Goal: Information Seeking & Learning: Find specific fact

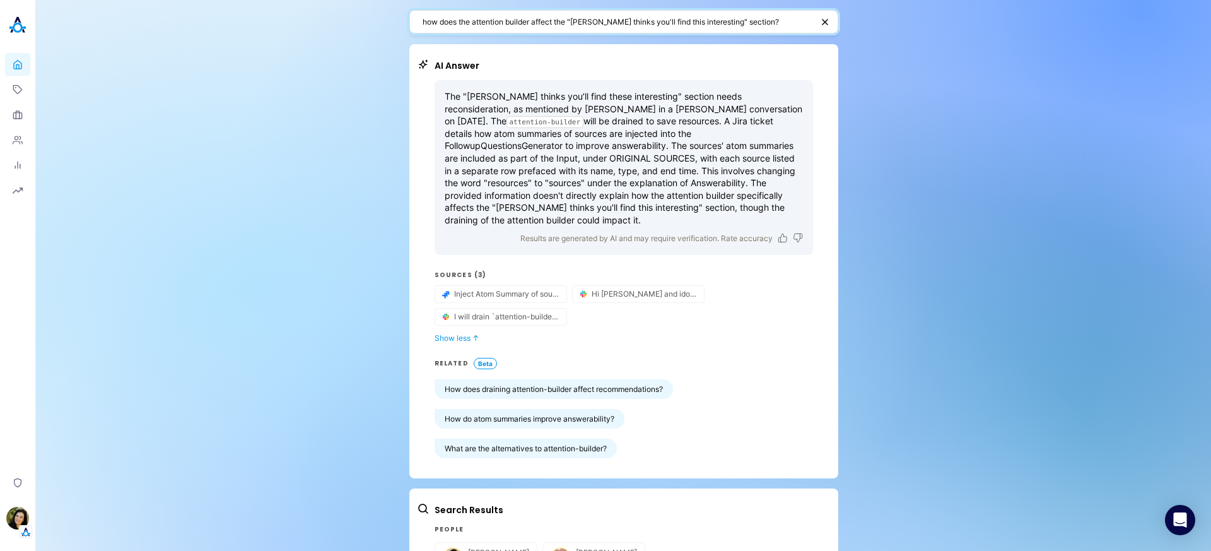
drag, startPoint x: 566, startPoint y: 20, endPoint x: 406, endPoint y: 14, distance: 160.9
click at [409, 14] on div "how does the attention builder affect the "[PERSON_NAME] thinks you'll find thi…" at bounding box center [623, 21] width 429 height 23
click at [423, 23] on textarea ""[PERSON_NAME] thinks you'll find this interesting" section?" at bounding box center [616, 22] width 387 height 12
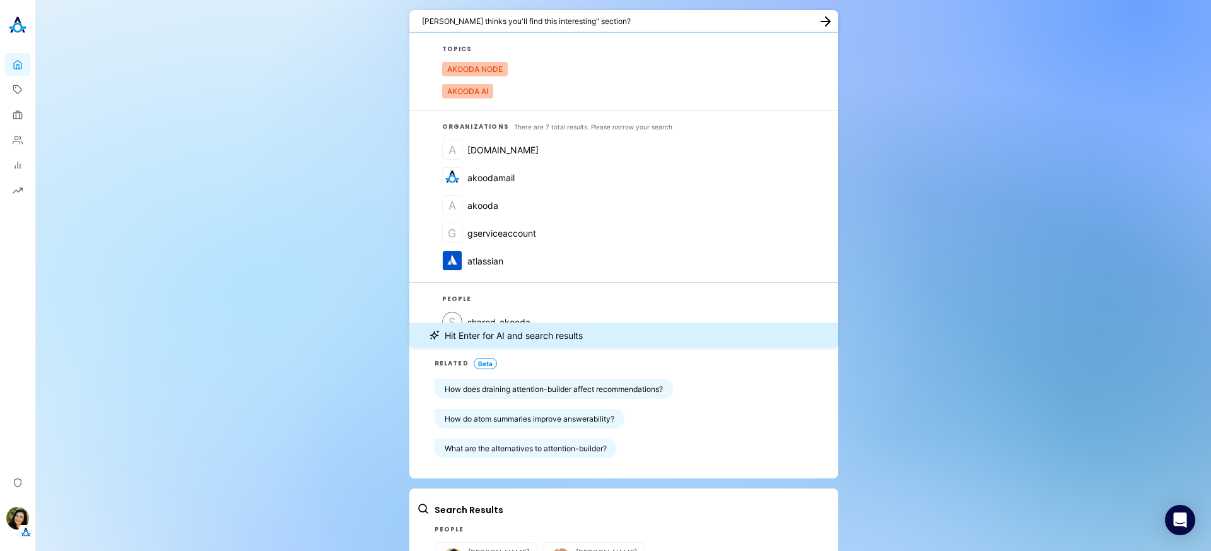
drag, startPoint x: 615, startPoint y: 16, endPoint x: 557, endPoint y: 17, distance: 58.0
click at [557, 17] on textarea "[PERSON_NAME] thinks you'll find this interesting" section?" at bounding box center [616, 21] width 389 height 12
type textarea "[PERSON_NAME] thinks you'll find this interesting"
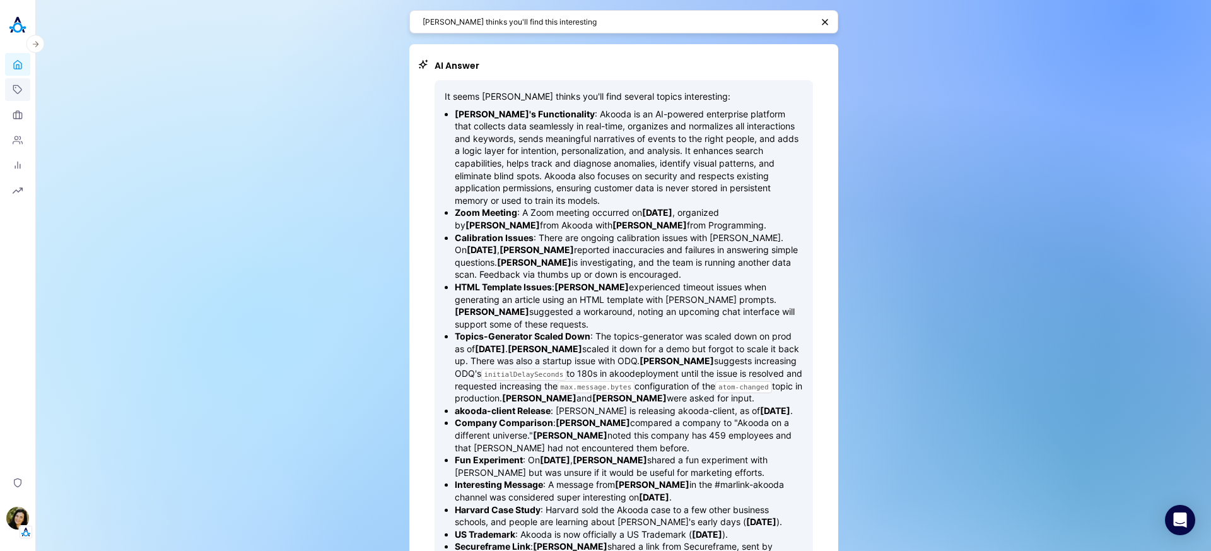
click at [21, 83] on link "Topics" at bounding box center [17, 89] width 25 height 23
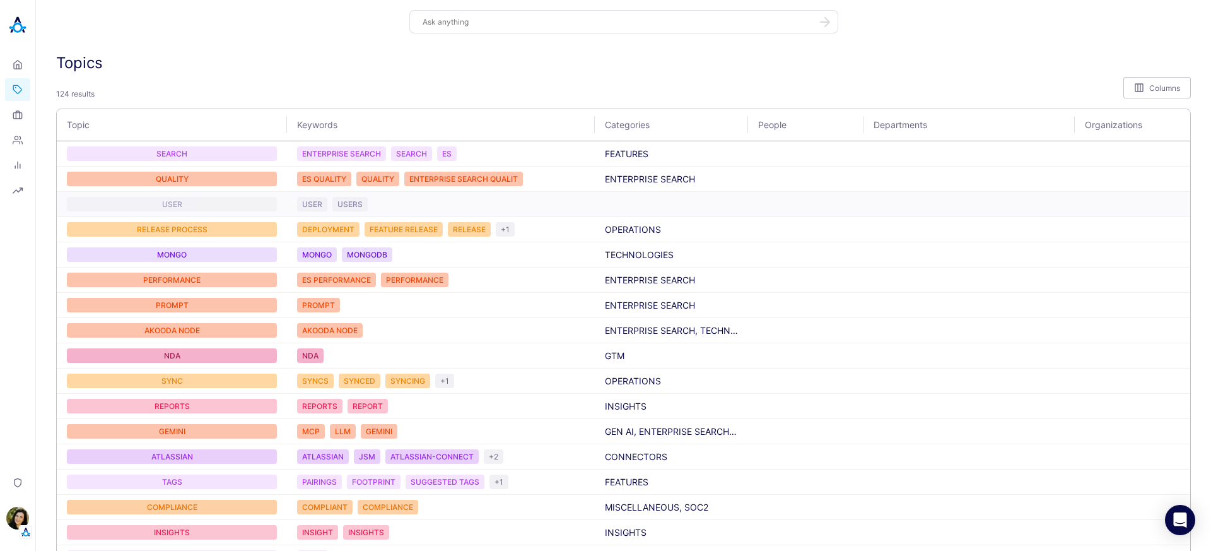
click at [167, 209] on div "USER" at bounding box center [172, 204] width 210 height 15
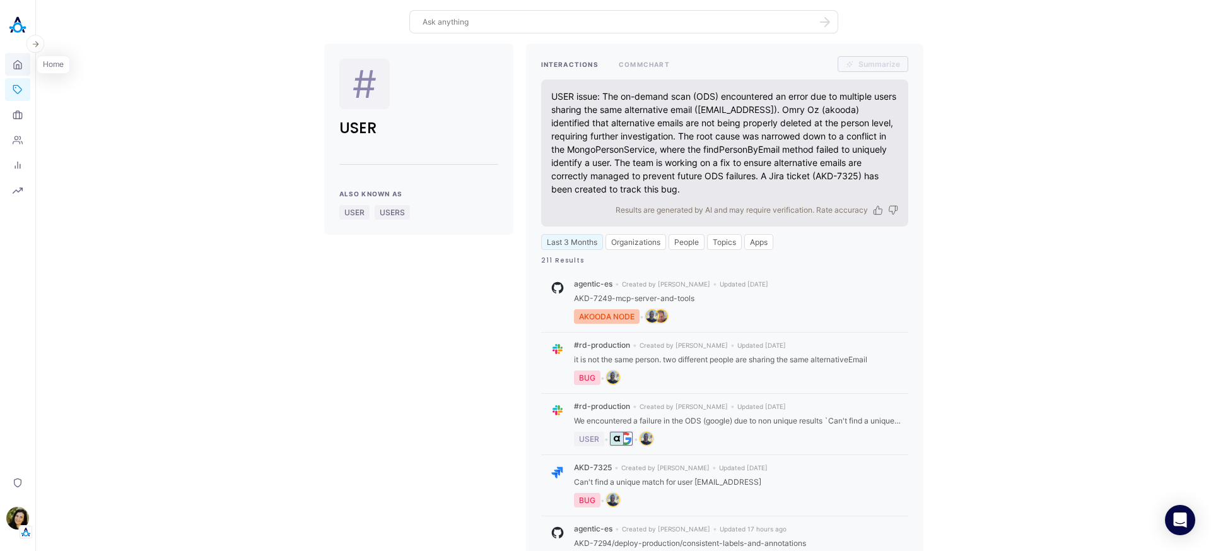
click at [19, 67] on icon at bounding box center [17, 66] width 3 height 4
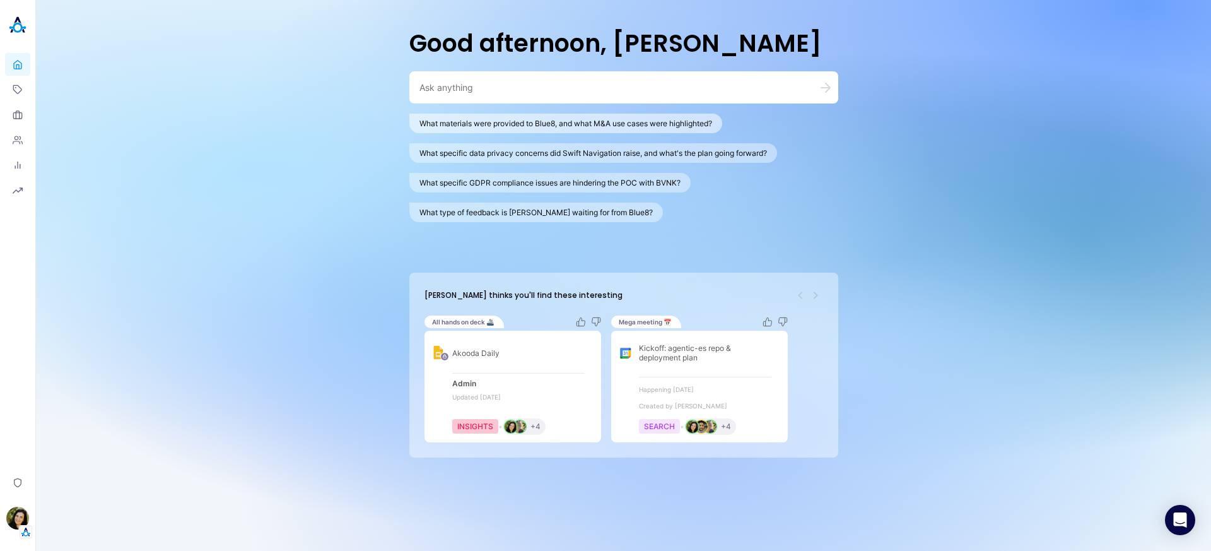
click at [478, 115] on button "What materials were provided to Blue8, and what M&A use cases were highlighted?" at bounding box center [565, 124] width 313 height 20
type textarea "What materials were provided to Blue8, and what M&A use cases were highlighted?"
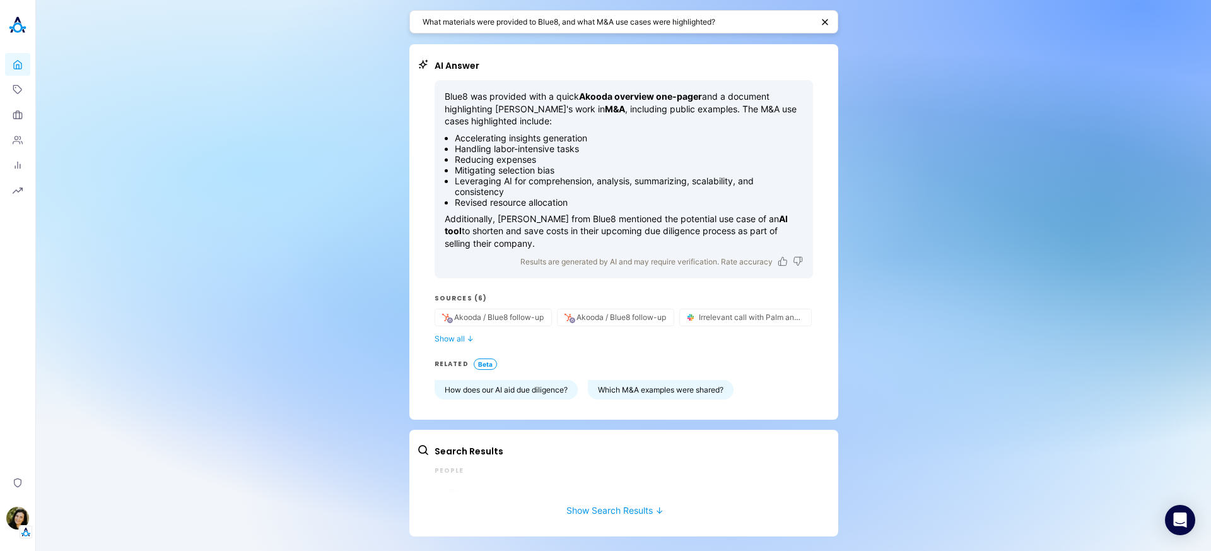
click at [450, 344] on div "Blue8 was provided with a quick Akooda overview one-pager and a document highli…" at bounding box center [624, 239] width 378 height 319
click at [452, 340] on button "Show all ↓" at bounding box center [624, 338] width 378 height 9
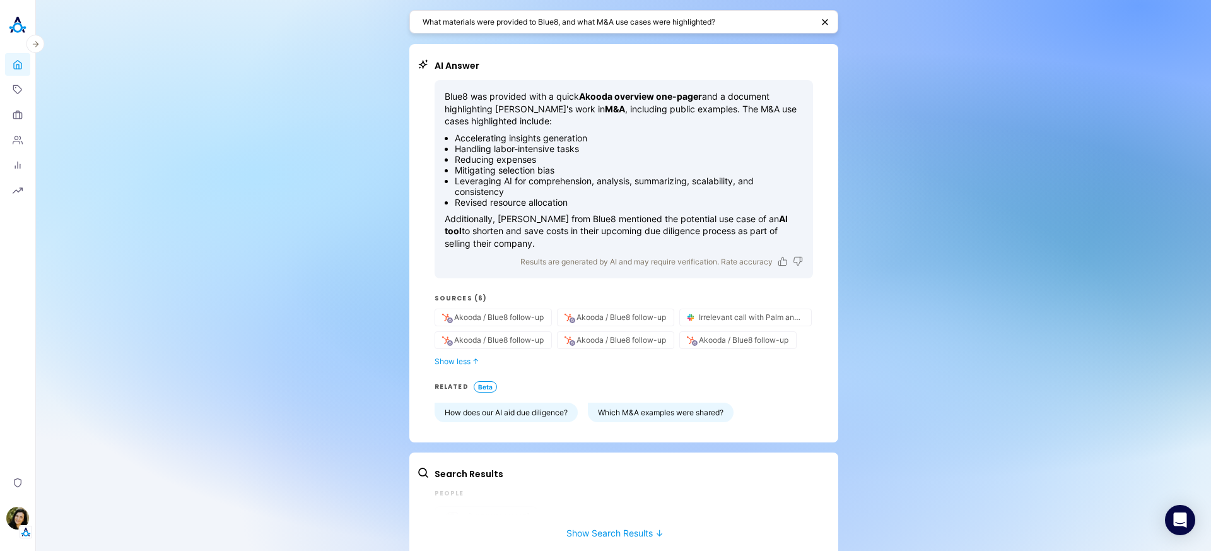
click at [17, 26] on img at bounding box center [17, 25] width 25 height 25
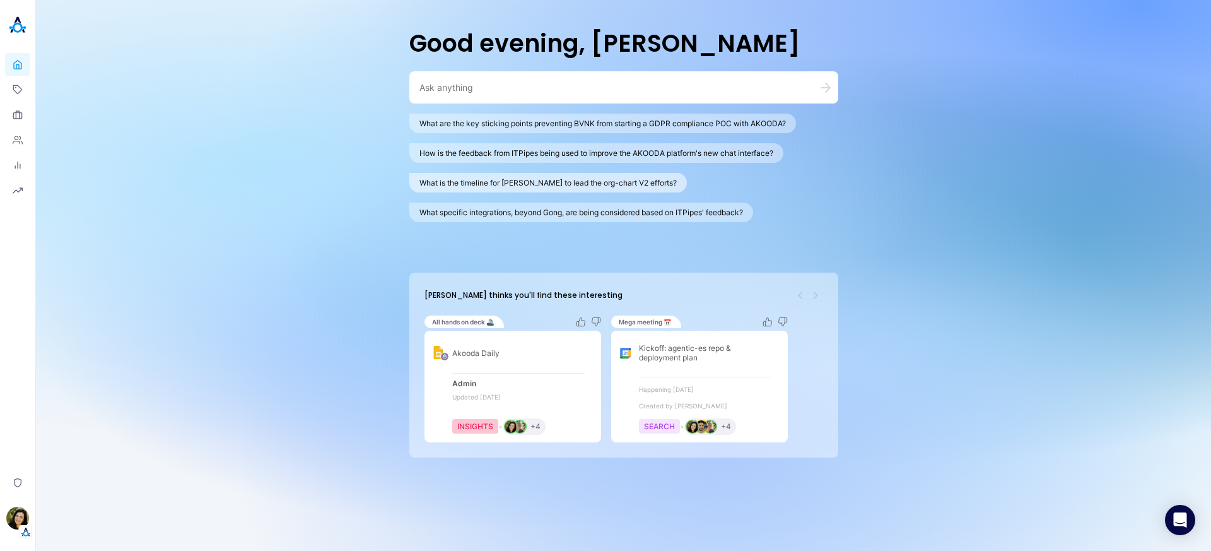
click at [577, 179] on button "What is the timeline for Alisa Faingold to lead the org-chart V2 efforts?" at bounding box center [548, 183] width 278 height 20
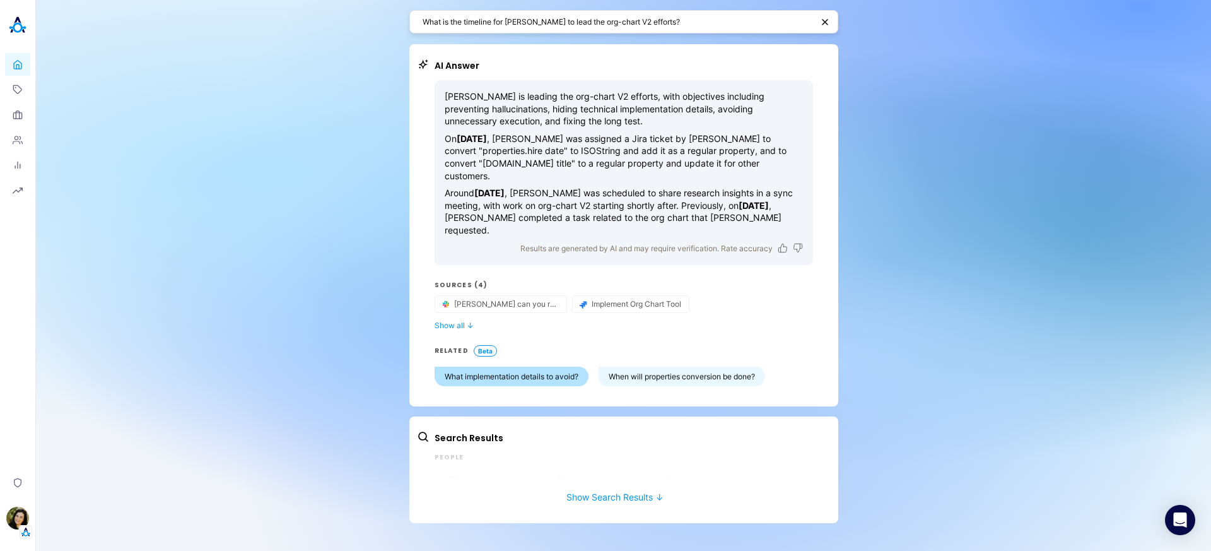
click at [543, 366] on button "What implementation details to avoid?" at bounding box center [512, 376] width 154 height 20
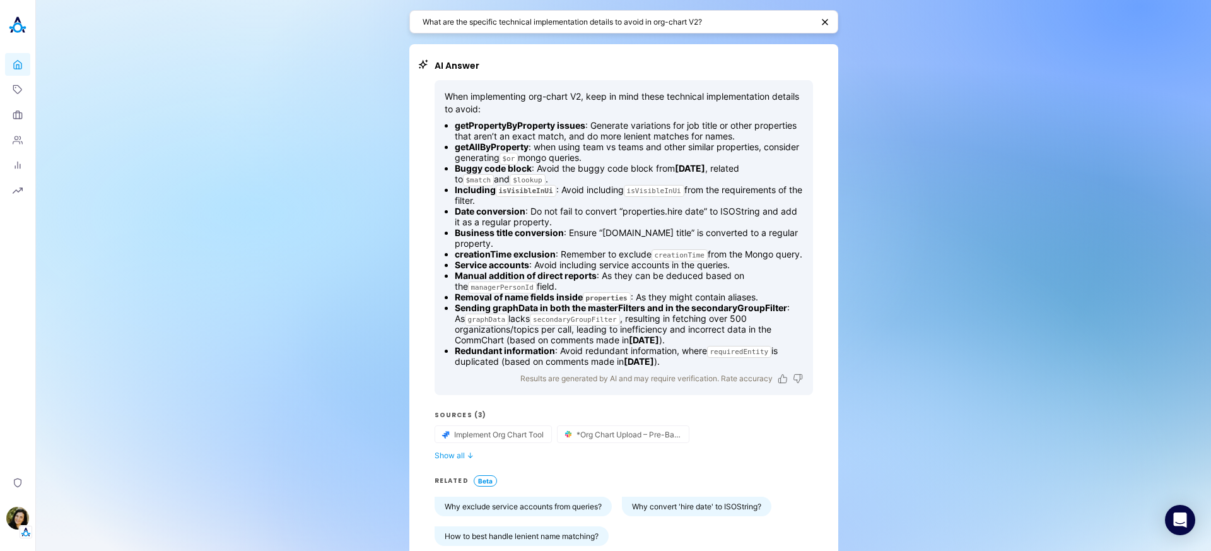
click at [553, 32] on div "What are the specific technical implementation details to avoid in org-chart V2?" at bounding box center [623, 21] width 429 height 23
click at [554, 27] on textarea "What are the specific technical implementation details to avoid in org-chart V2?" at bounding box center [618, 22] width 390 height 12
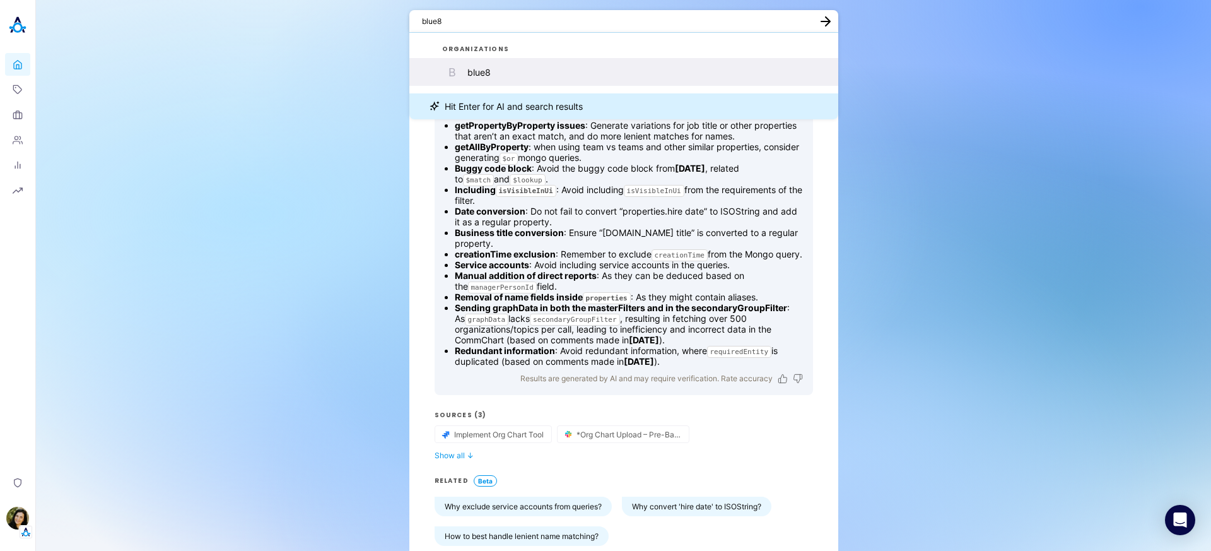
type textarea "blue8"
click at [503, 68] on button "B blue8" at bounding box center [623, 72] width 429 height 28
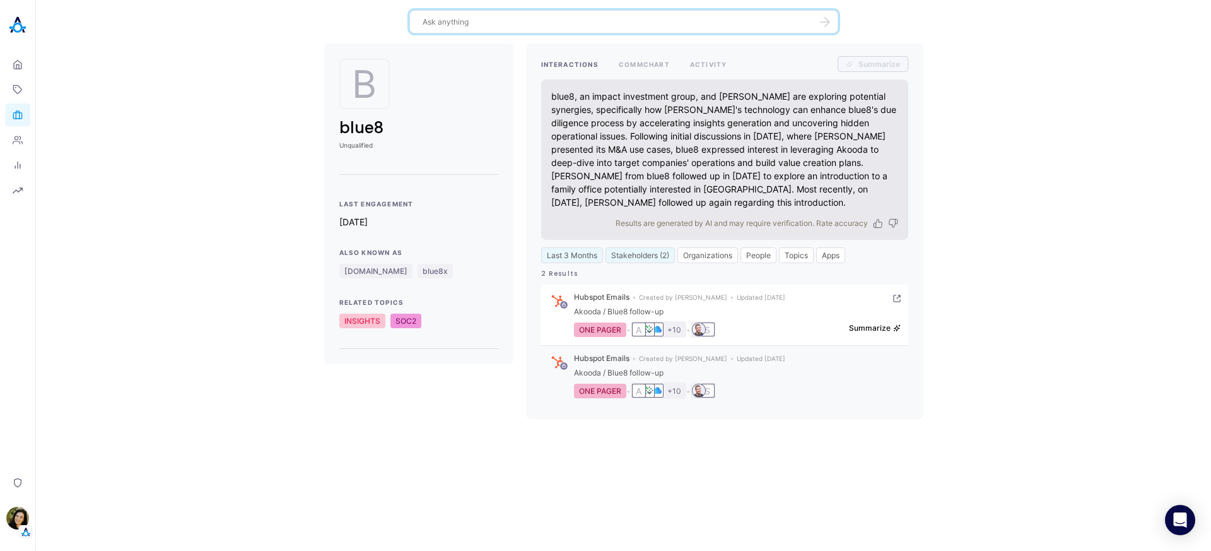
click at [875, 329] on button "Summarize" at bounding box center [875, 327] width 52 height 9
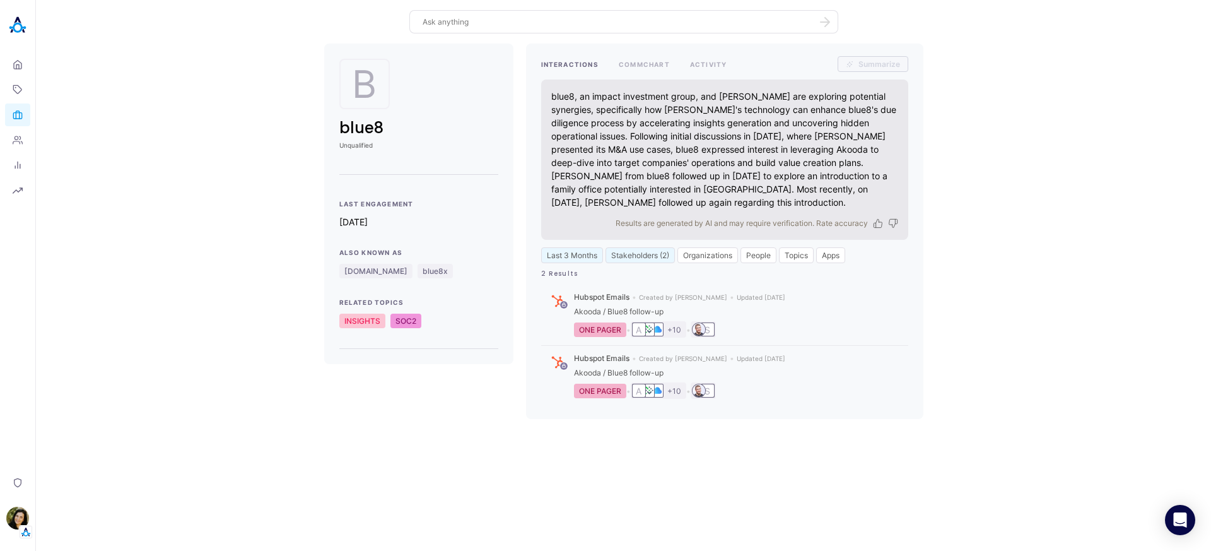
click at [211, 255] on div "B blue8 Unqualified Last Engagement 20d ago Also Known As blue8x.com blue8x Rel…" at bounding box center [623, 231] width 1155 height 375
click at [18, 115] on icon at bounding box center [18, 115] width 10 height 10
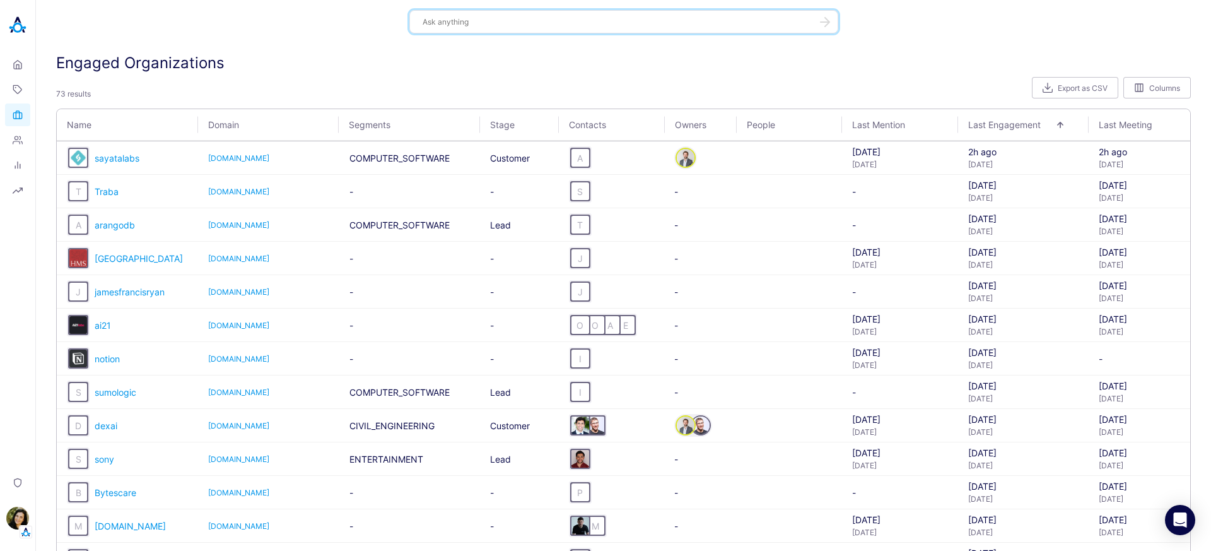
click at [445, 27] on textarea at bounding box center [616, 22] width 387 height 12
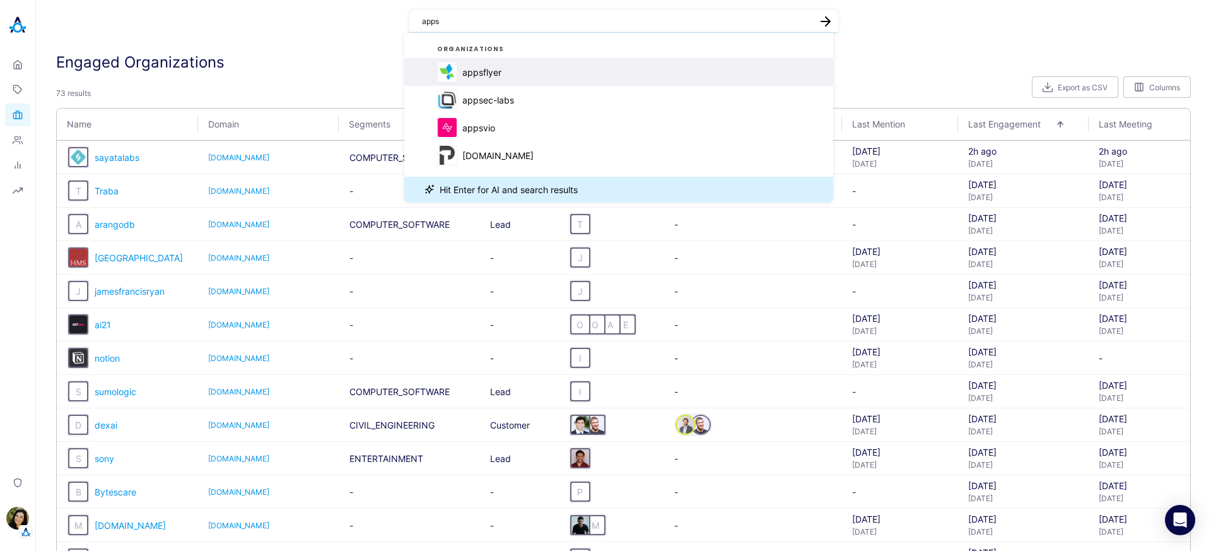
type textarea "apps"
click at [483, 78] on div "appsflyer" at bounding box center [469, 72] width 64 height 20
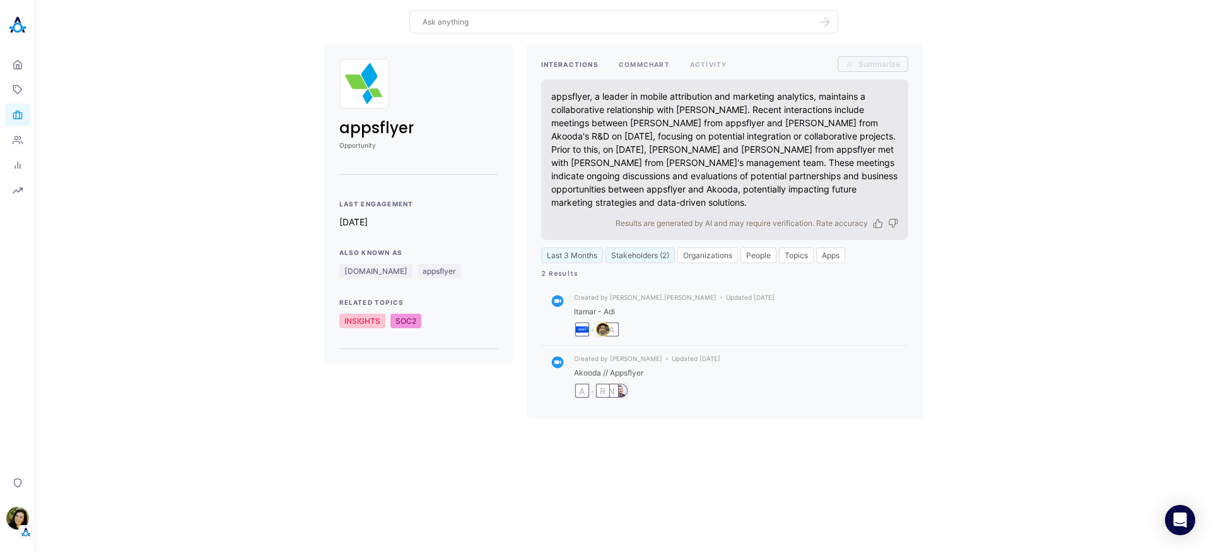
click at [629, 63] on button "COMMCHART" at bounding box center [644, 64] width 51 height 16
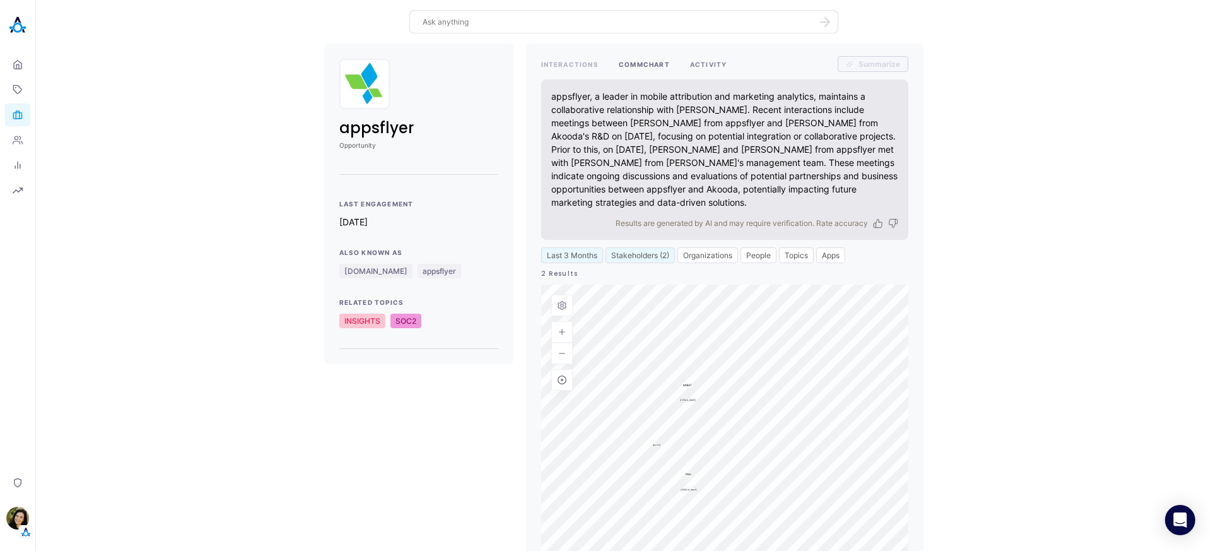
click at [705, 71] on button "ACTIVITY" at bounding box center [708, 64] width 37 height 16
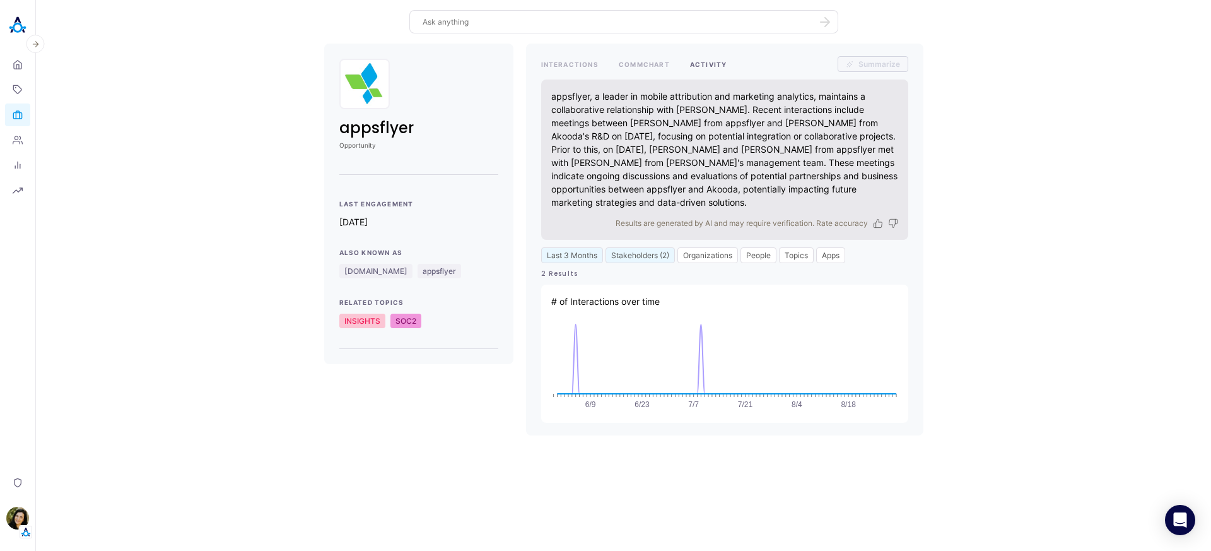
click at [28, 113] on link "Organizations" at bounding box center [17, 114] width 25 height 23
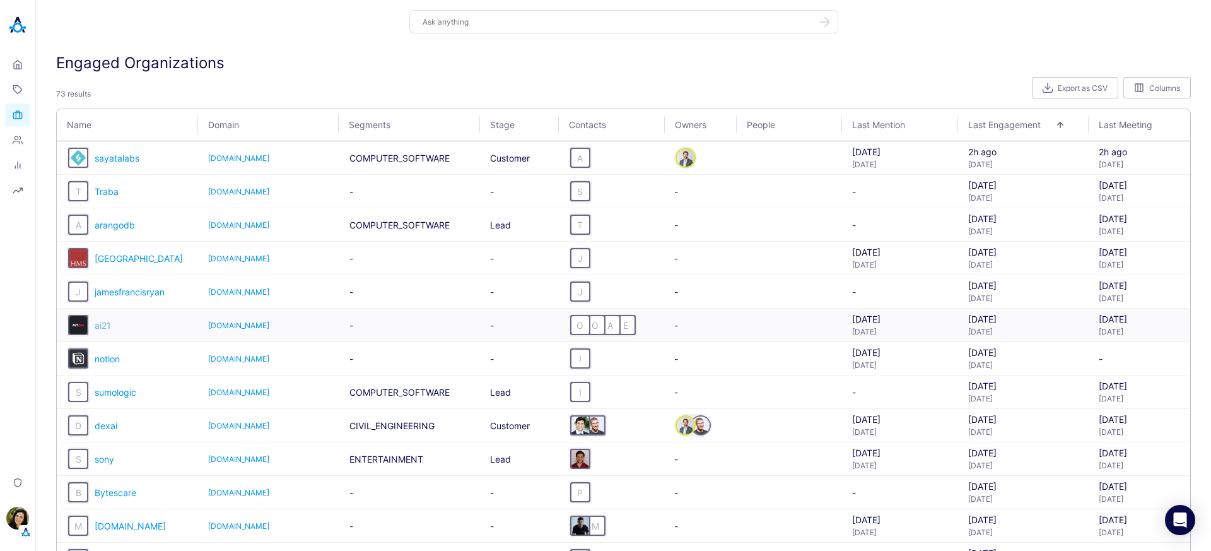
click at [102, 327] on span "ai21" at bounding box center [103, 325] width 16 height 11
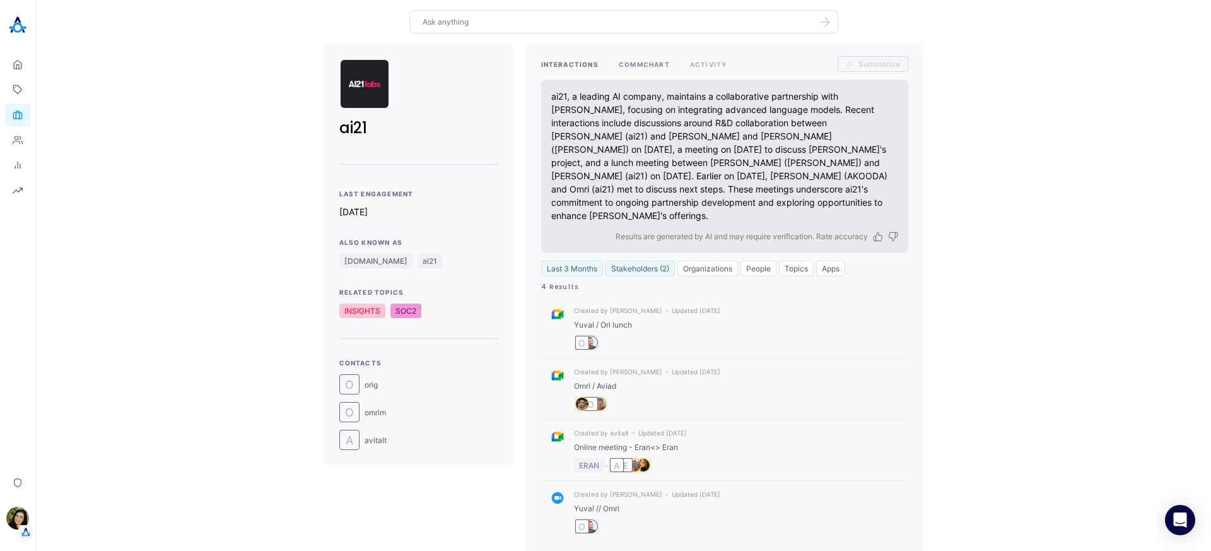
click at [636, 66] on button "COMMCHART" at bounding box center [644, 64] width 51 height 16
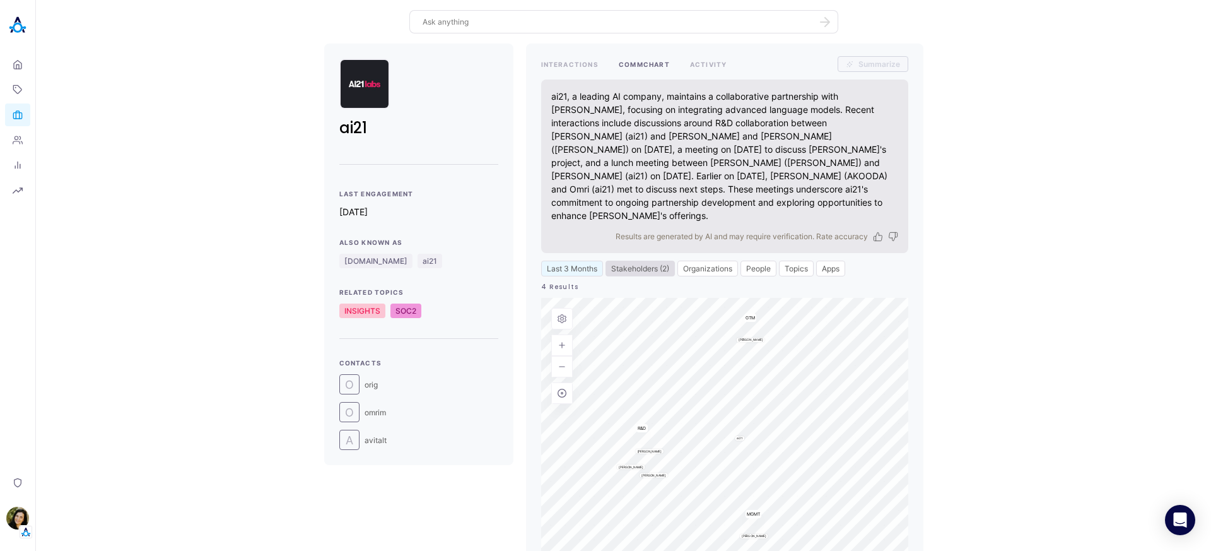
click at [629, 260] on button "Stakeholders (2)" at bounding box center [640, 268] width 69 height 16
click at [149, 275] on div "ai21 Last Engagement 3d ago Also Known As ai21.com ai21 Related Topics INSIGHTS…" at bounding box center [623, 356] width 1155 height 624
click at [20, 115] on icon at bounding box center [18, 115] width 10 height 10
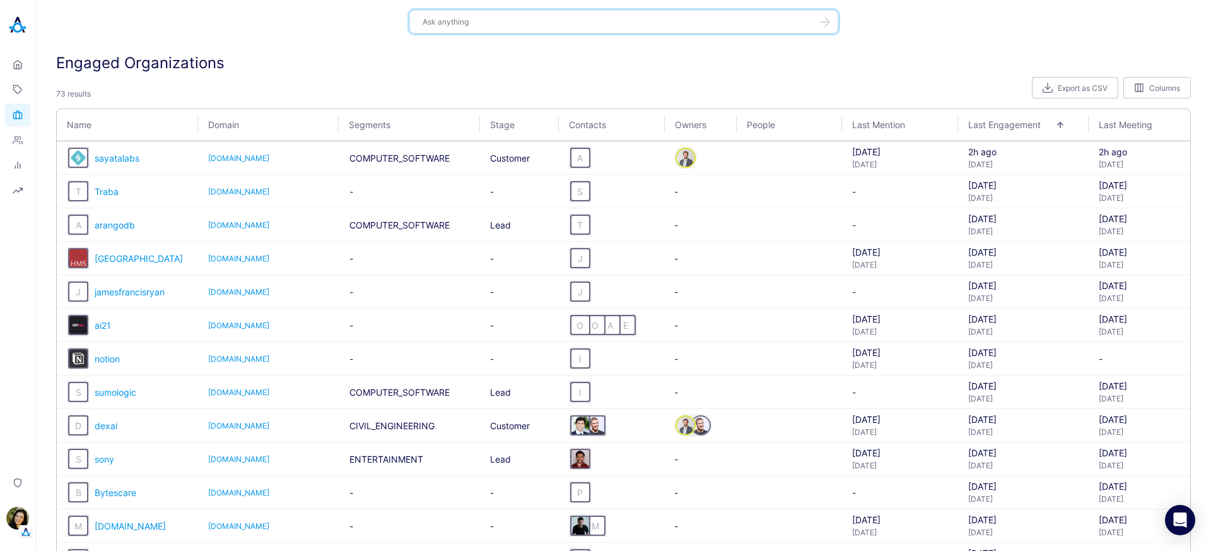
click at [446, 23] on textarea at bounding box center [616, 22] width 387 height 12
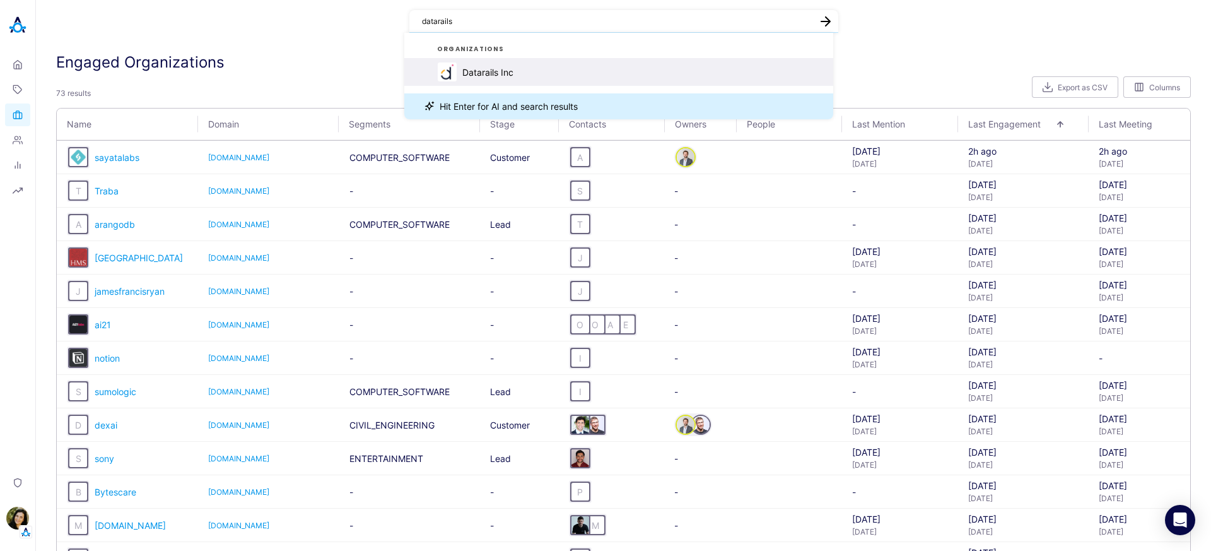
type textarea "datarails"
click at [491, 76] on div "Datarails Inc" at bounding box center [487, 72] width 51 height 11
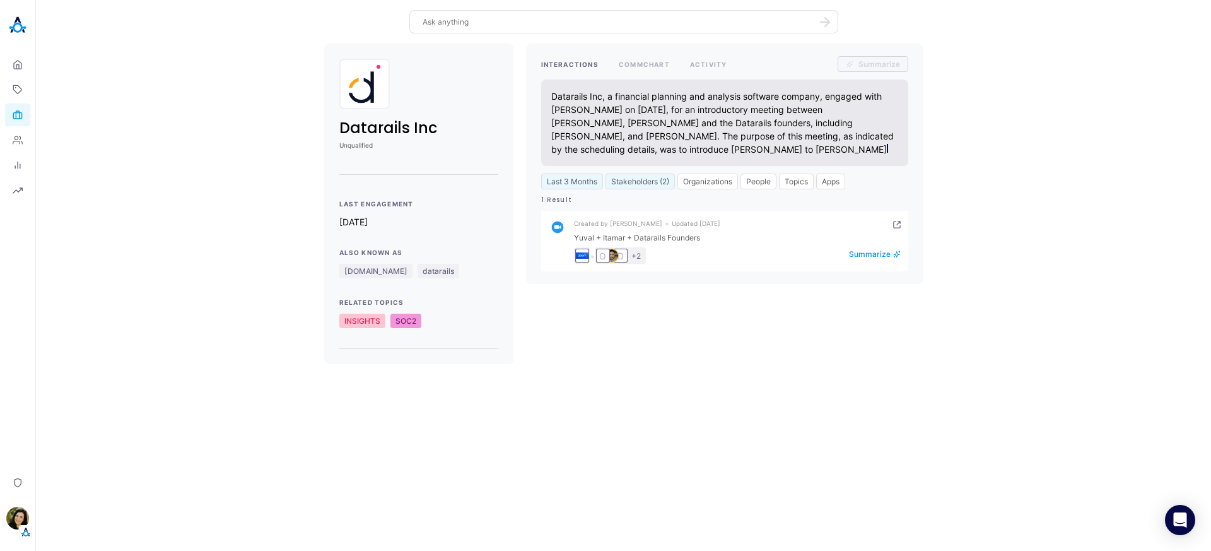
click at [617, 256] on img "person badge" at bounding box center [612, 255] width 13 height 13
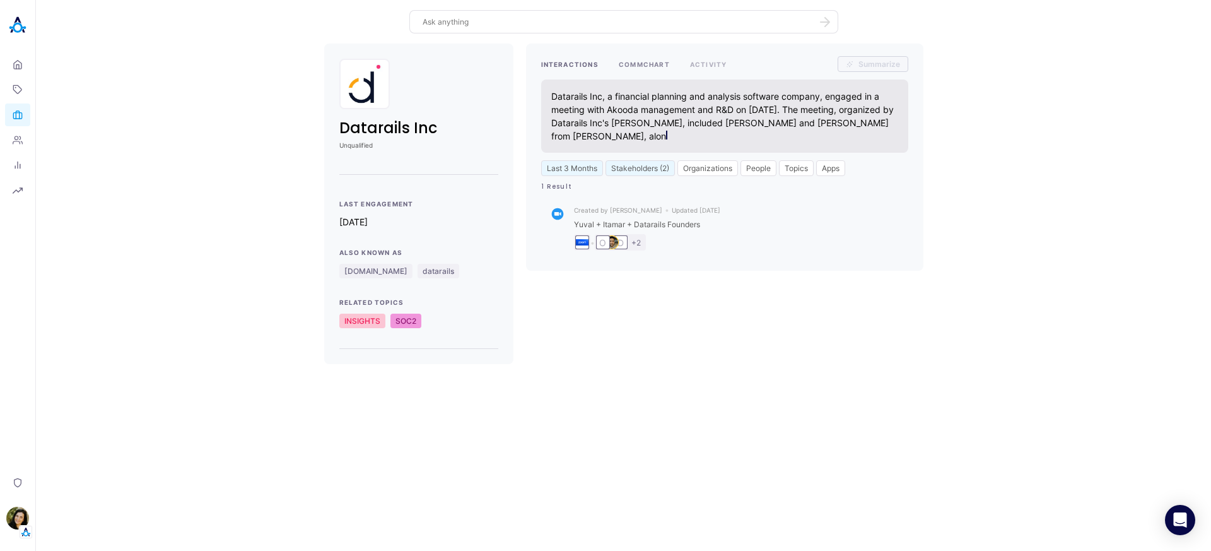
click at [637, 63] on button "COMMCHART" at bounding box center [644, 64] width 51 height 16
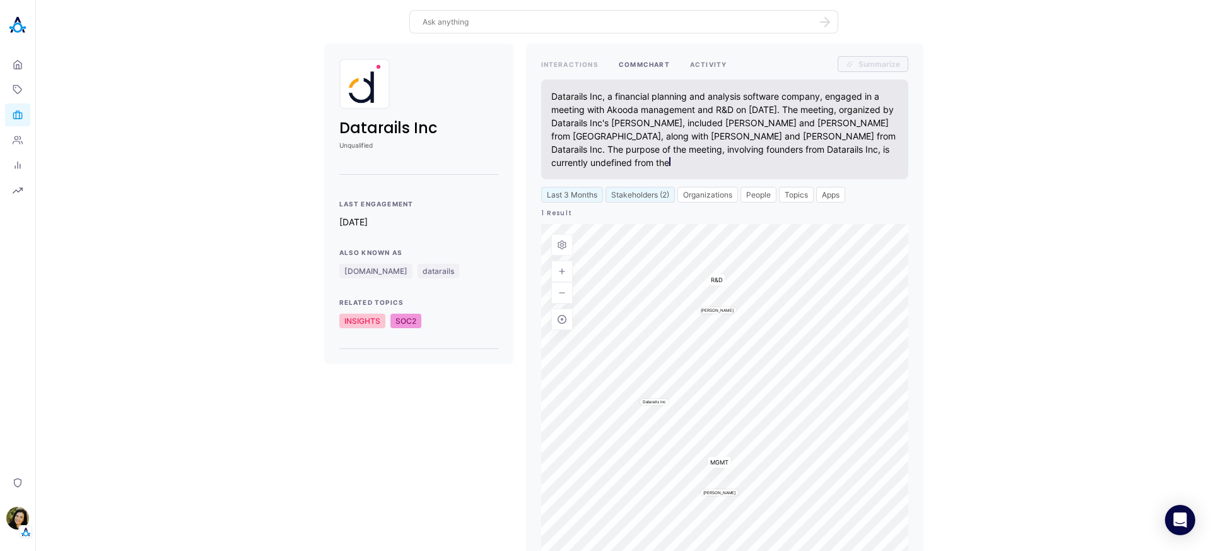
click at [698, 62] on button "ACTIVITY" at bounding box center [708, 64] width 37 height 16
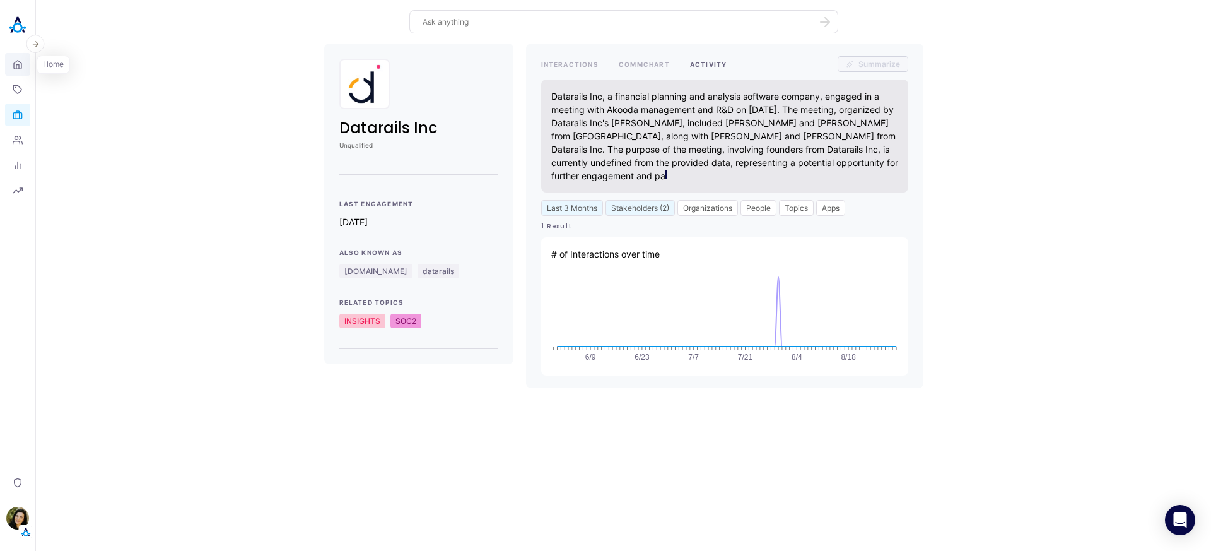
click at [16, 65] on icon at bounding box center [18, 65] width 10 height 12
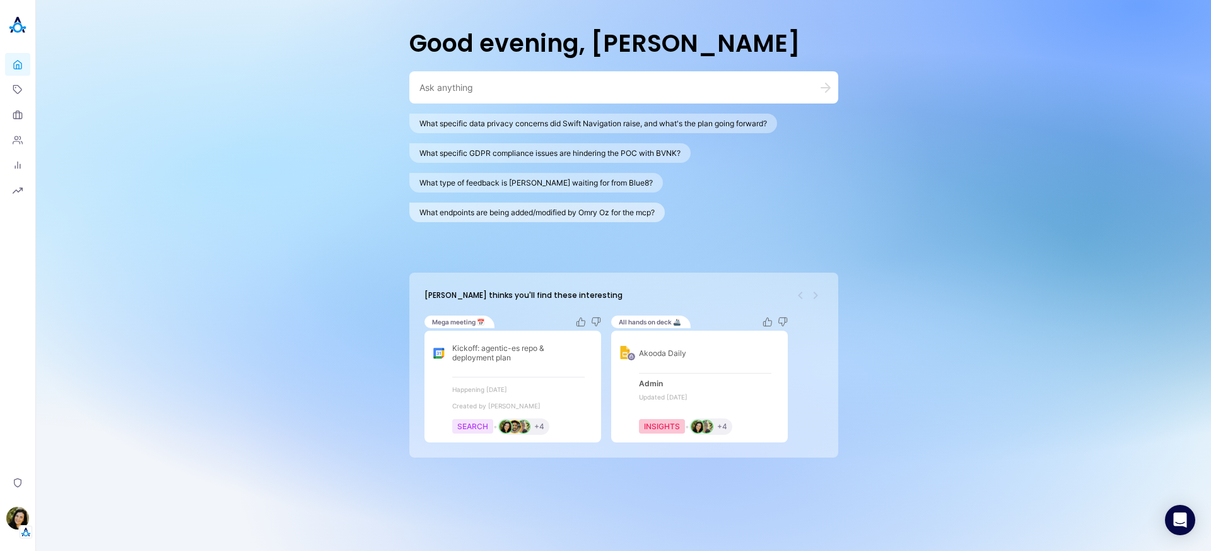
click at [529, 220] on button "What endpoints are being added/modified by Omry Oz for the mcp?" at bounding box center [536, 212] width 255 height 20
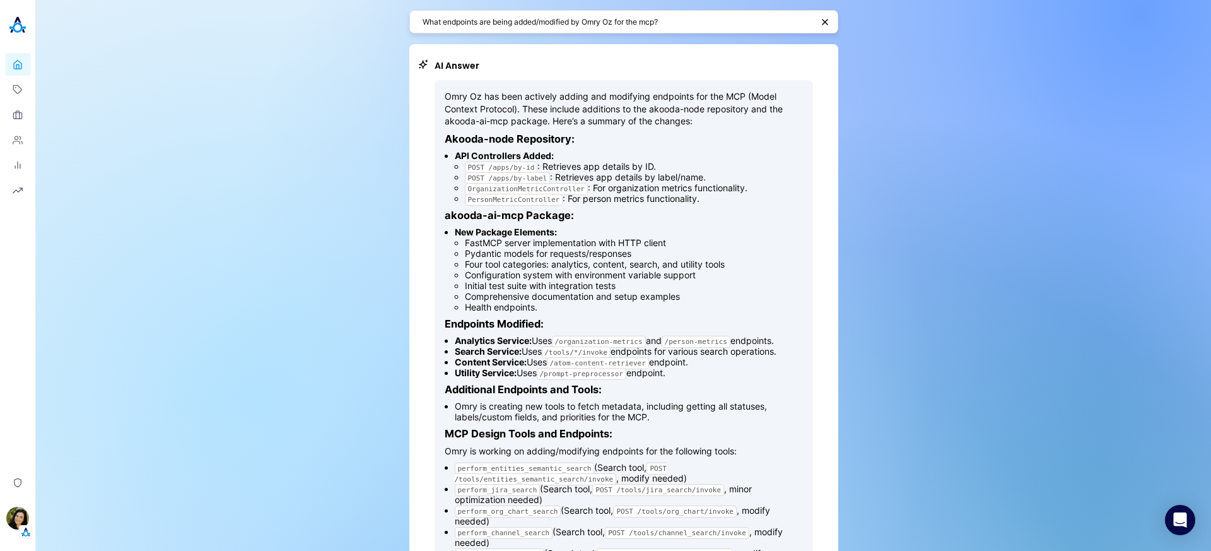
click at [498, 16] on textarea "What endpoints are being added/modified by Omry Oz for the mcp?" at bounding box center [618, 22] width 390 height 12
type textarea "׳"
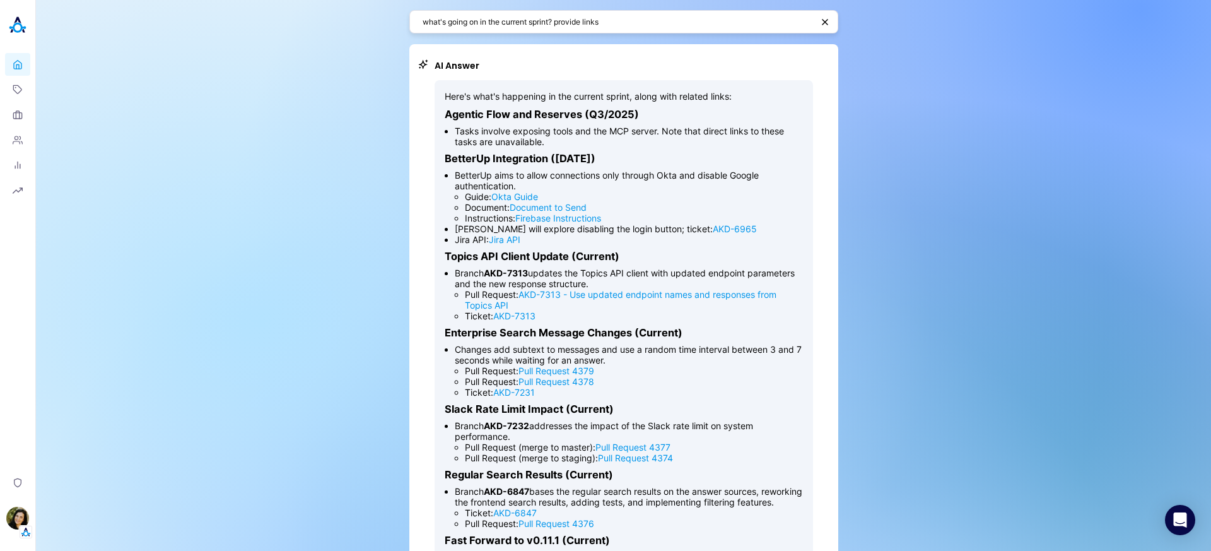
drag, startPoint x: 455, startPoint y: 155, endPoint x: 616, endPoint y: 160, distance: 160.3
click at [616, 160] on h3 "BetterUp Integration (April 16, 2025)" at bounding box center [624, 158] width 358 height 13
click at [623, 18] on textarea "what's going on in the current sprint? provide links" at bounding box center [618, 22] width 390 height 12
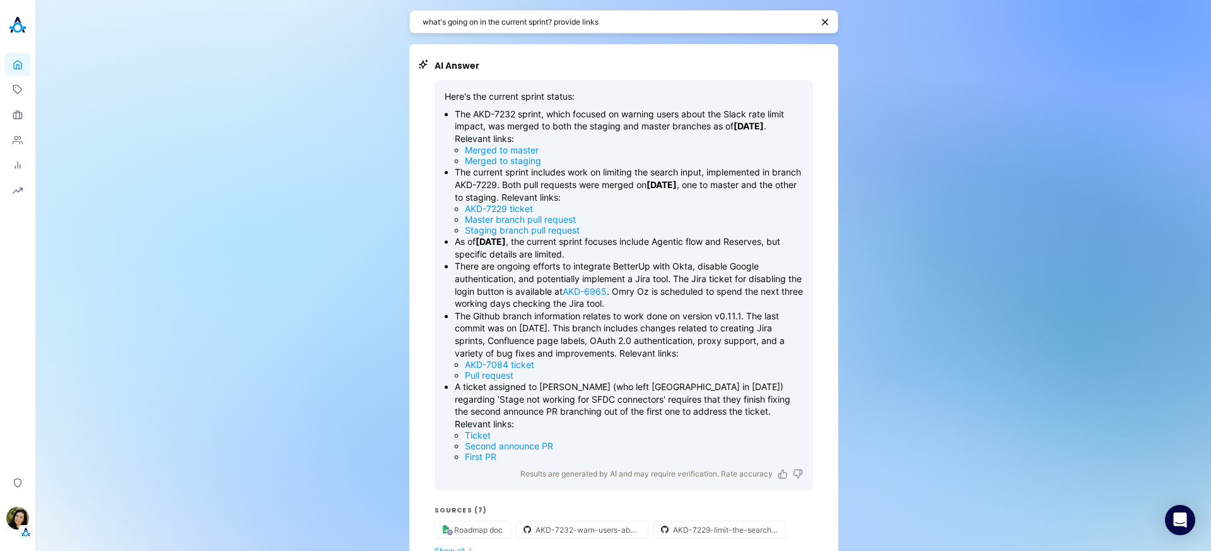
scroll to position [7, 0]
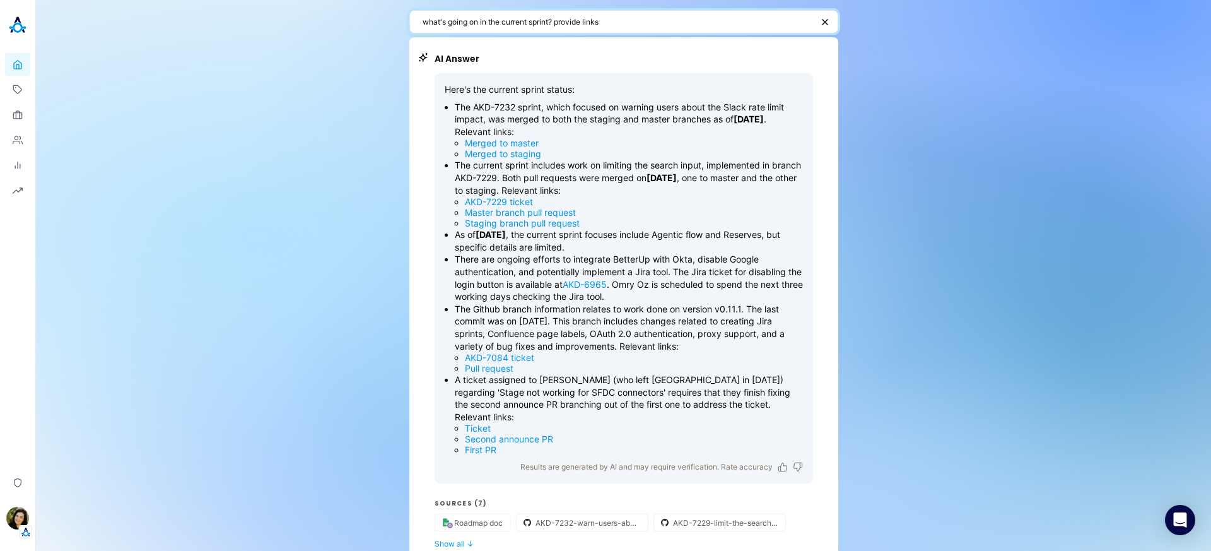
drag, startPoint x: 472, startPoint y: 23, endPoint x: 409, endPoint y: 15, distance: 63.1
click at [409, 15] on div "what's going on in the current sprint? provide links" at bounding box center [623, 21] width 429 height 23
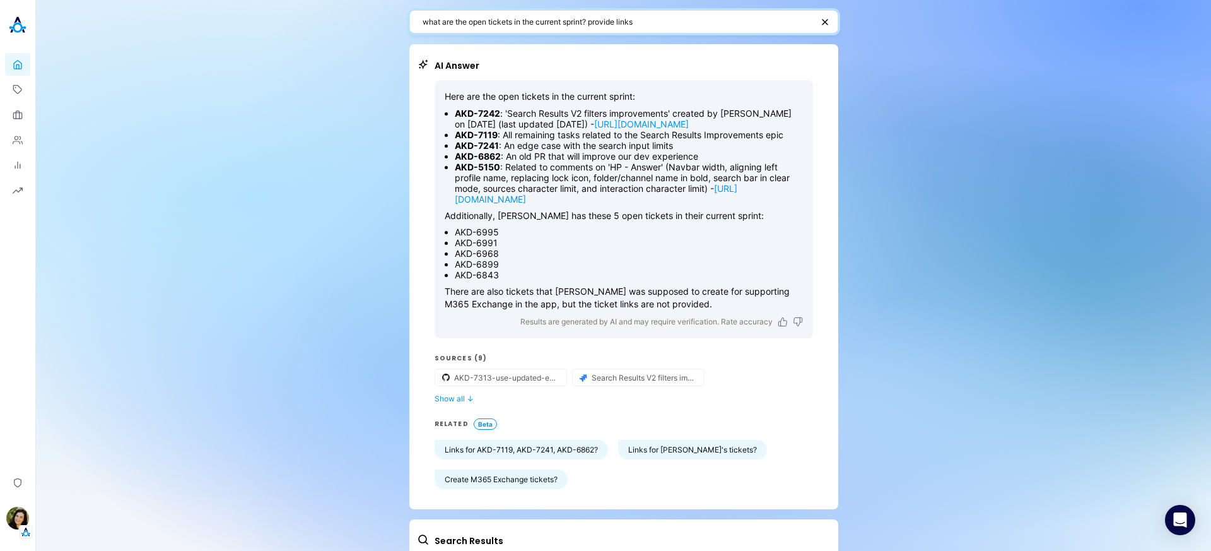
drag, startPoint x: 585, startPoint y: 19, endPoint x: 382, endPoint y: 15, distance: 203.1
click at [382, 15] on div "what are the open tickets in the current sprint? provide links AI Answer Here a…" at bounding box center [623, 318] width 1175 height 636
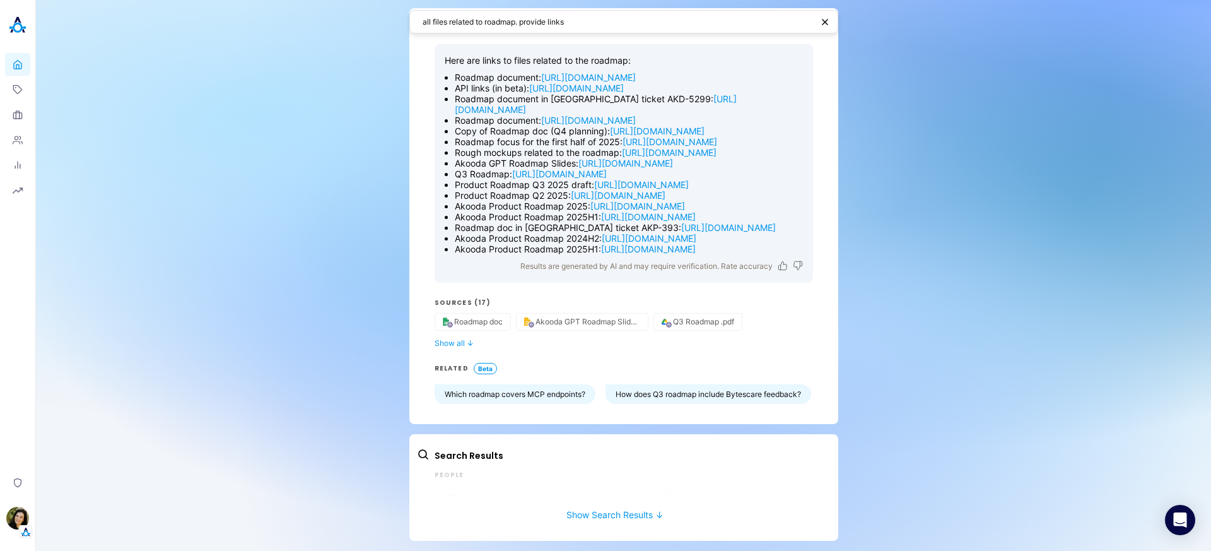
scroll to position [201, 0]
click at [494, 18] on textarea "all files related to roadmap. provide links" at bounding box center [618, 22] width 390 height 12
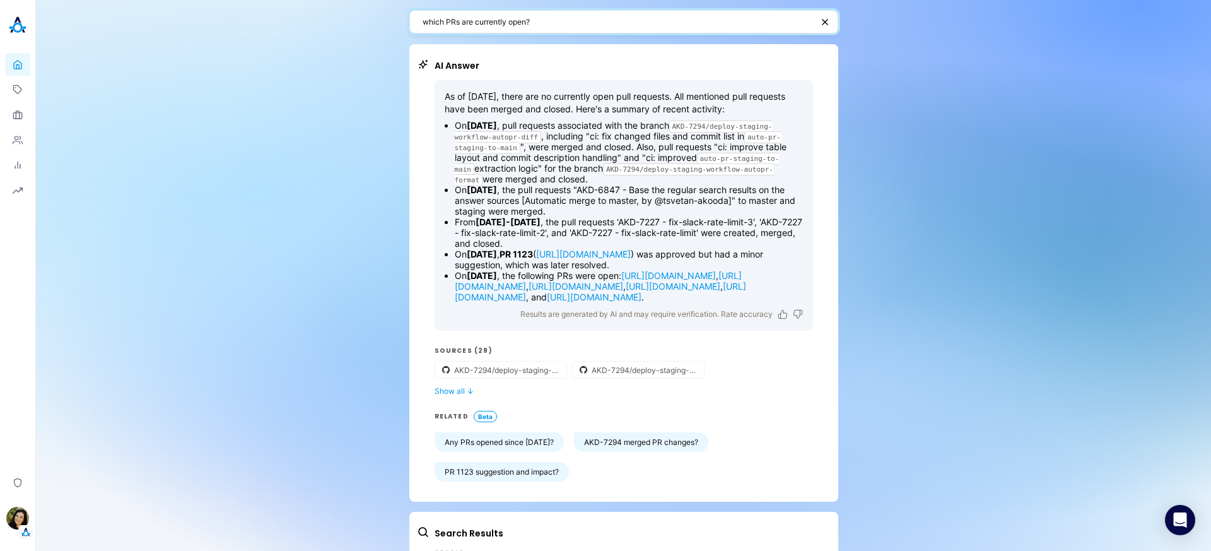
click at [476, 23] on textarea "which PRs are currently open?" at bounding box center [618, 22] width 390 height 12
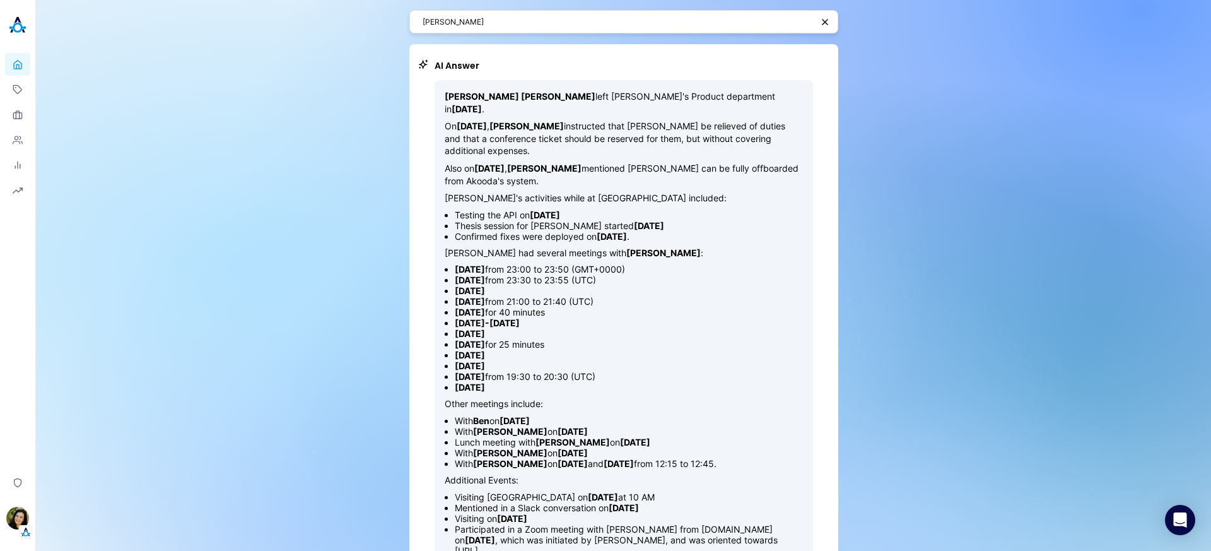
click at [442, 21] on textarea "sahana" at bounding box center [618, 22] width 390 height 12
type textarea "roni"
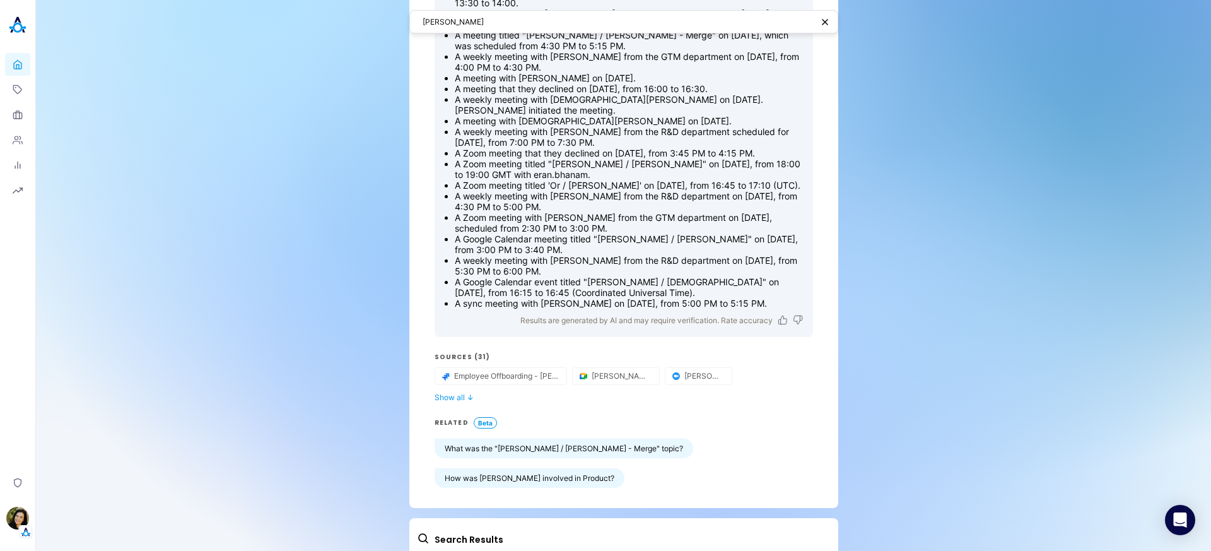
scroll to position [292, 0]
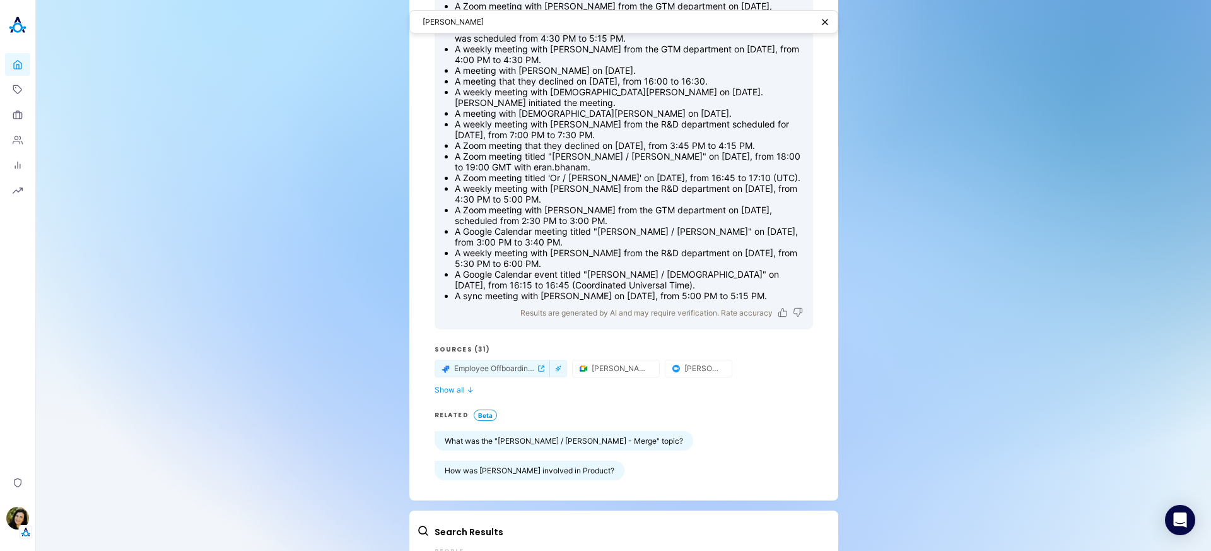
click at [542, 372] on icon "external-link-icon" at bounding box center [541, 368] width 6 height 6
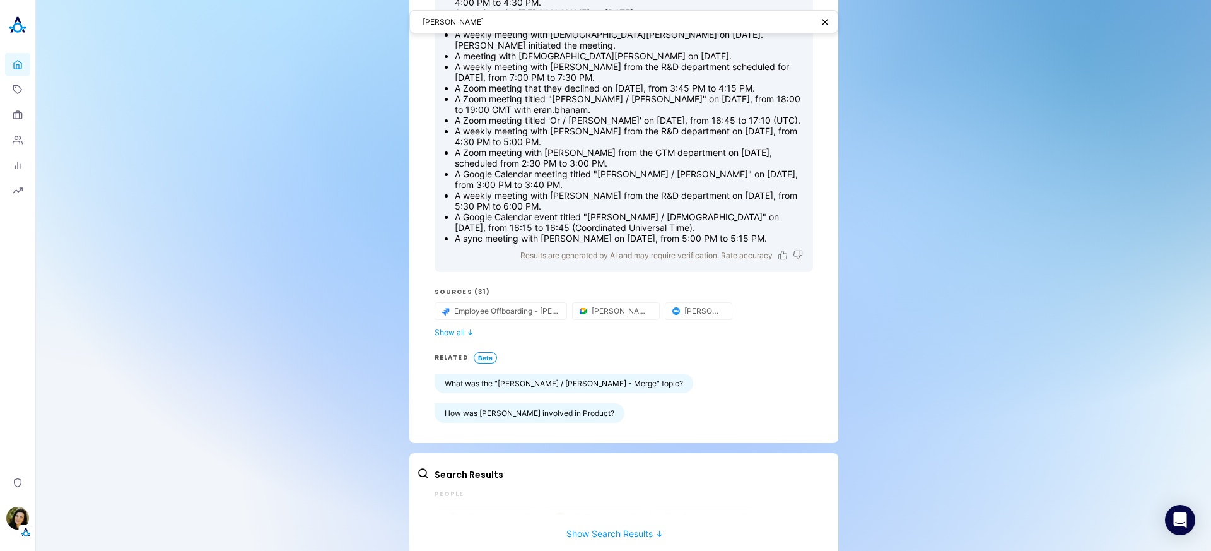
scroll to position [0, 0]
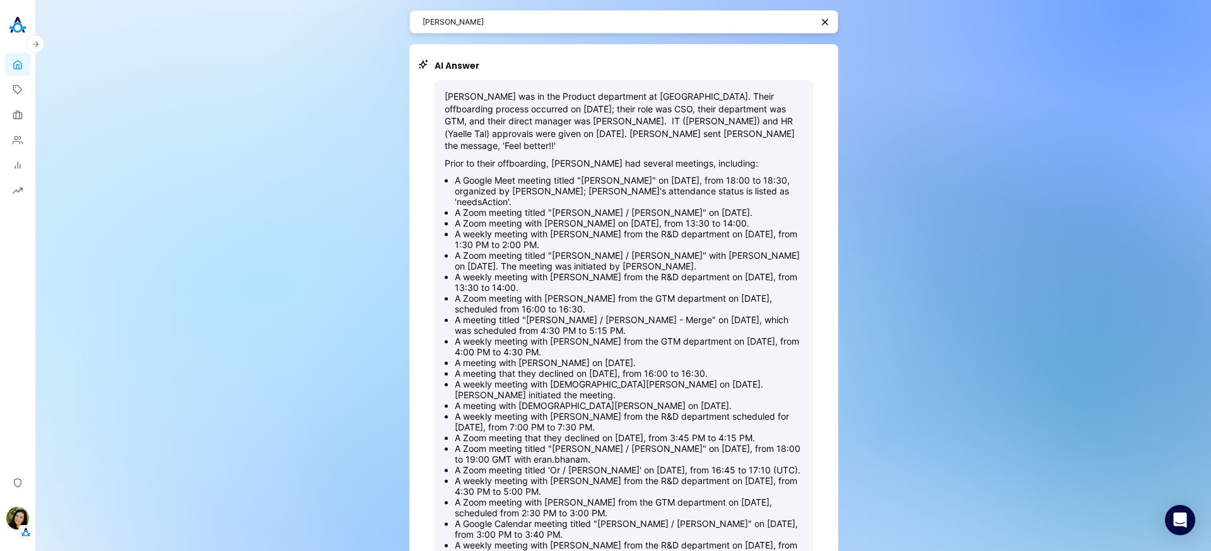
click at [19, 66] on icon at bounding box center [18, 65] width 10 height 12
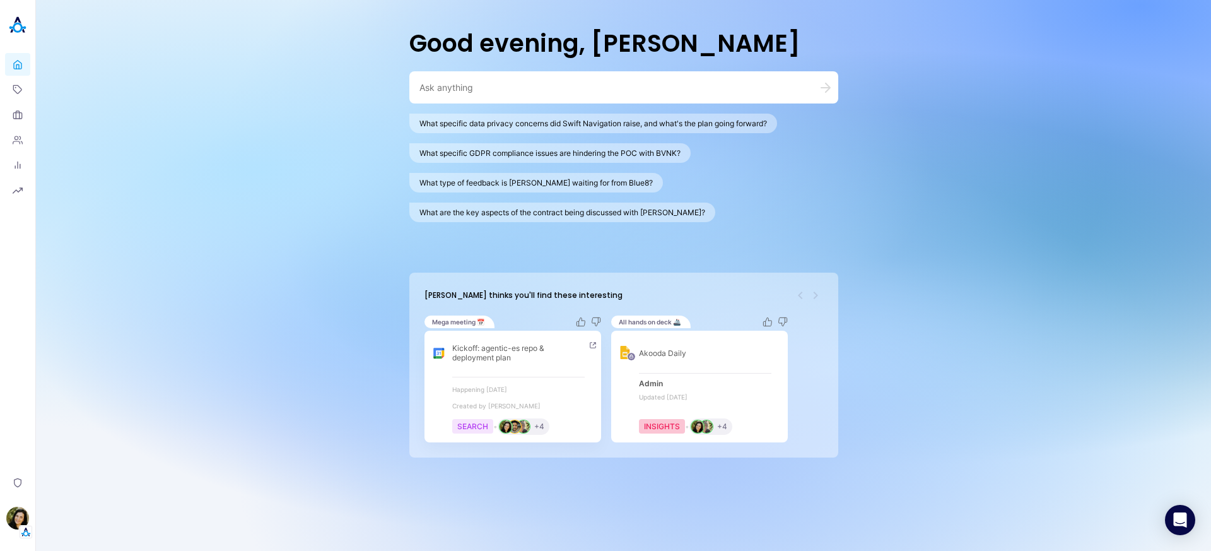
click at [527, 372] on div "Kickoff: agentic-es repo & deployment plan Happening in 4 days Created by Aviad…" at bounding box center [518, 386] width 132 height 97
click at [508, 351] on span "Kickoff: agentic-es repo & deployment plan" at bounding box center [518, 353] width 132 height 20
click at [21, 113] on icon at bounding box center [17, 116] width 8 height 6
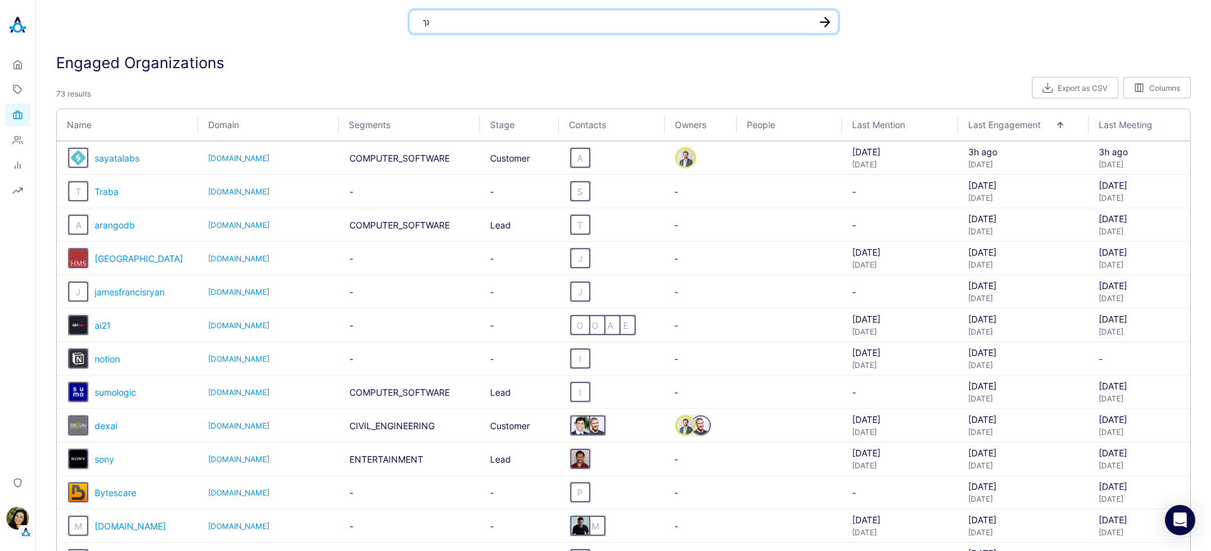
type textarea "נ"
type textarea "blue8"
